Goal: Task Accomplishment & Management: Complete application form

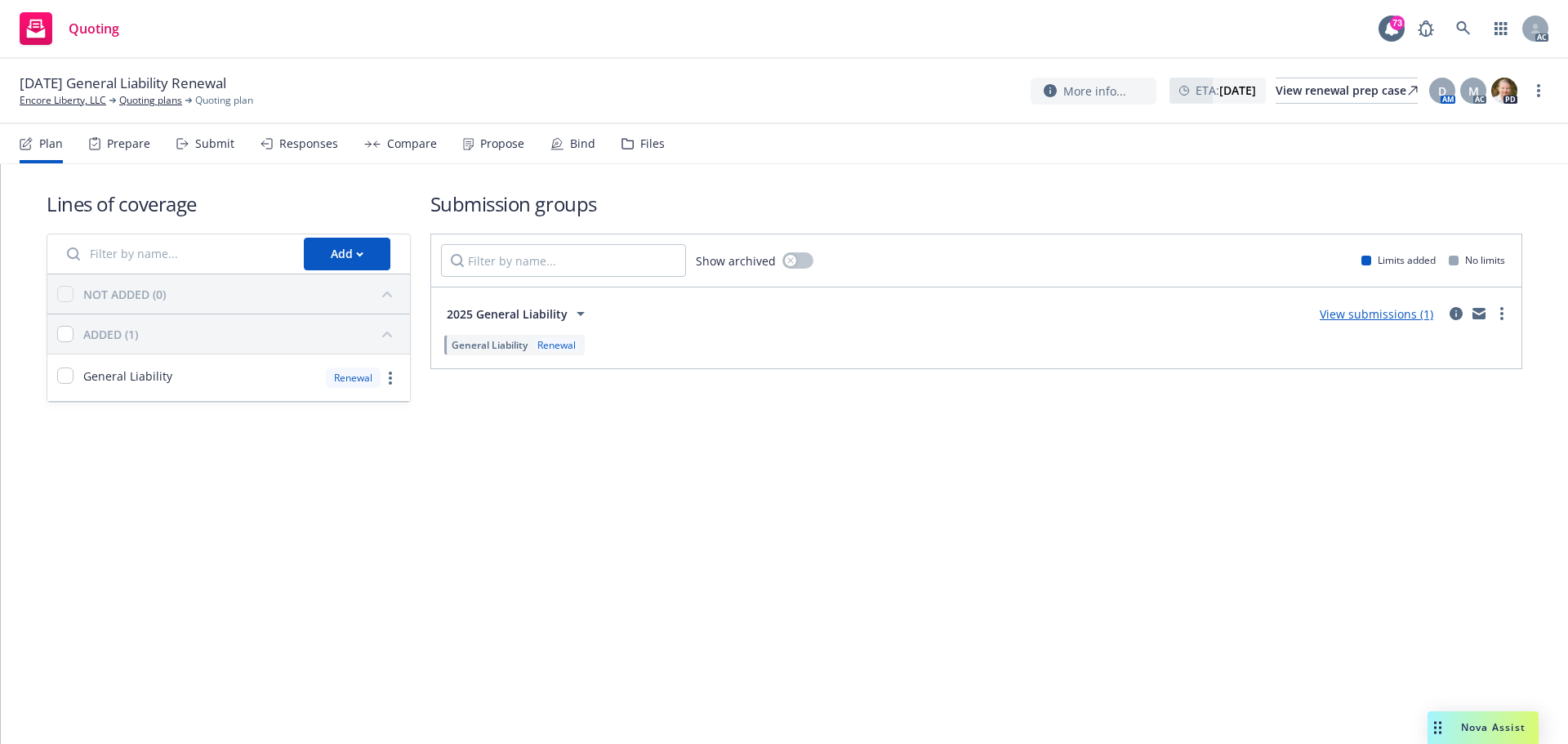
click at [215, 140] on div "Submit" at bounding box center [215, 143] width 40 height 13
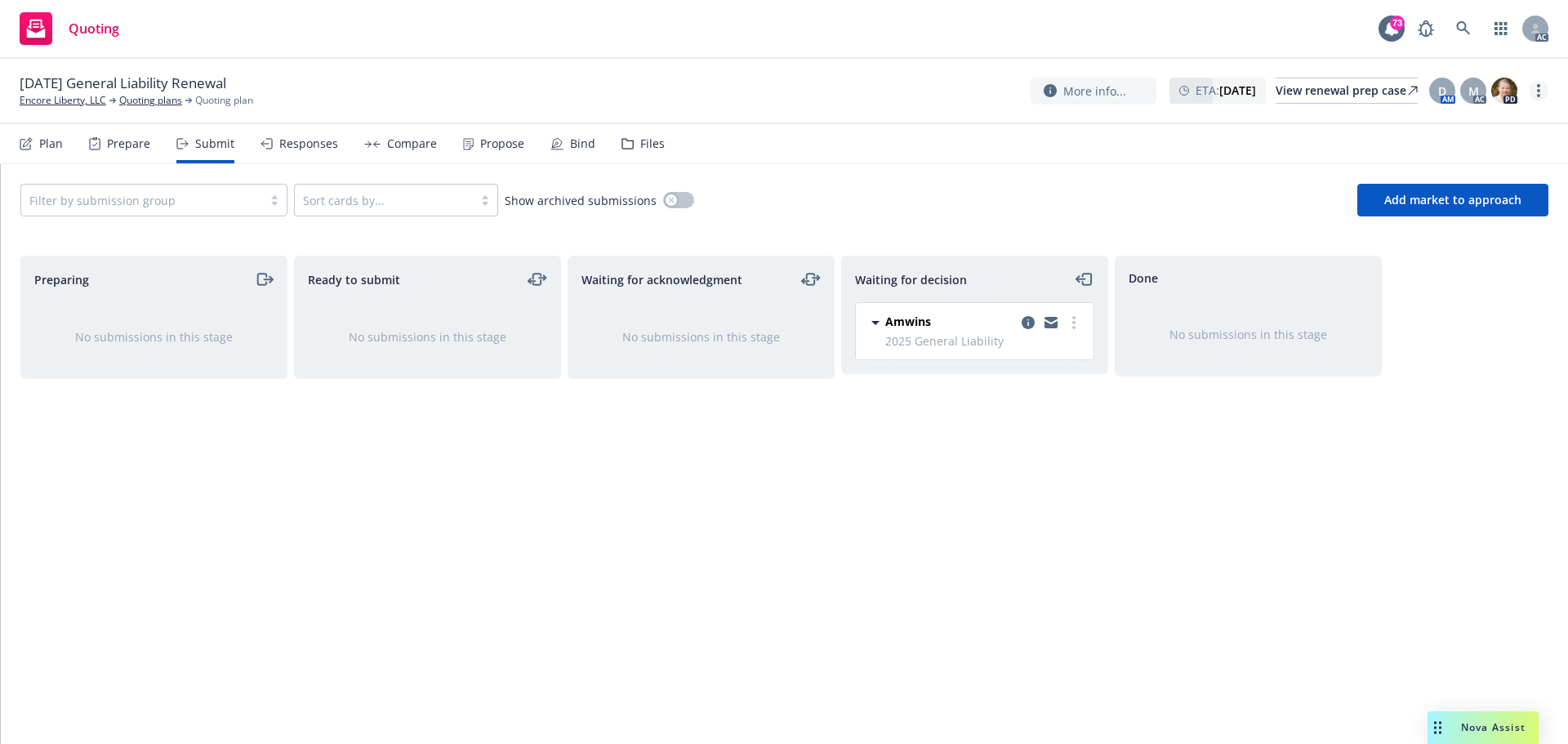
click at [1540, 96] on link "more" at bounding box center [1538, 91] width 20 height 20
click at [1492, 128] on link "Copy logging email" at bounding box center [1456, 124] width 182 height 32
